Goal: Find specific page/section: Find specific page/section

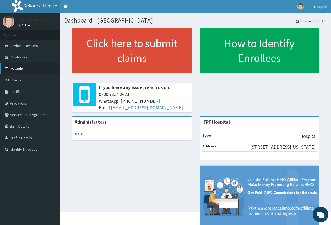
click at [20, 70] on link "PA Code" at bounding box center [30, 69] width 60 height 12
click at [19, 70] on link "PA Code" at bounding box center [30, 69] width 60 height 12
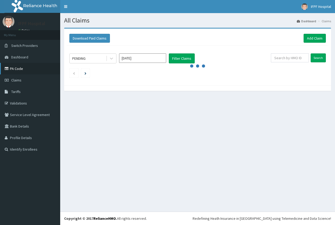
click at [21, 68] on link "PA Code" at bounding box center [30, 69] width 60 height 12
